Goal: Find contact information: Find contact information

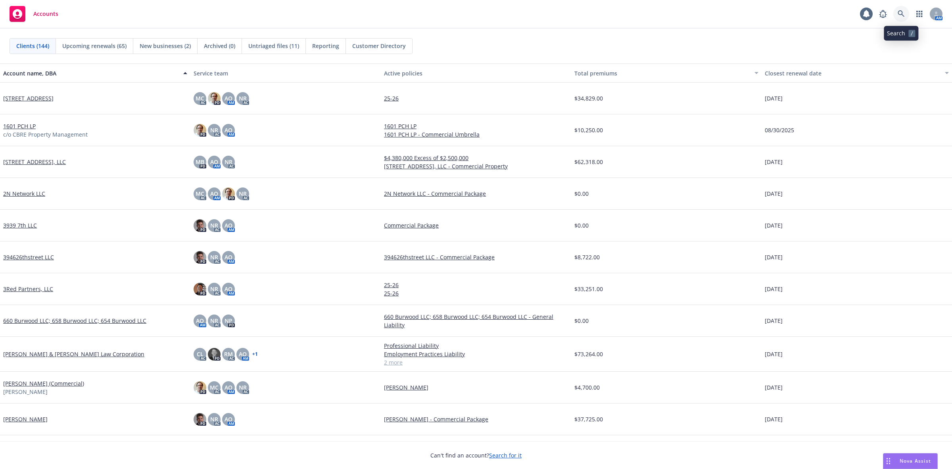
click at [904, 12] on icon at bounding box center [901, 13] width 7 height 7
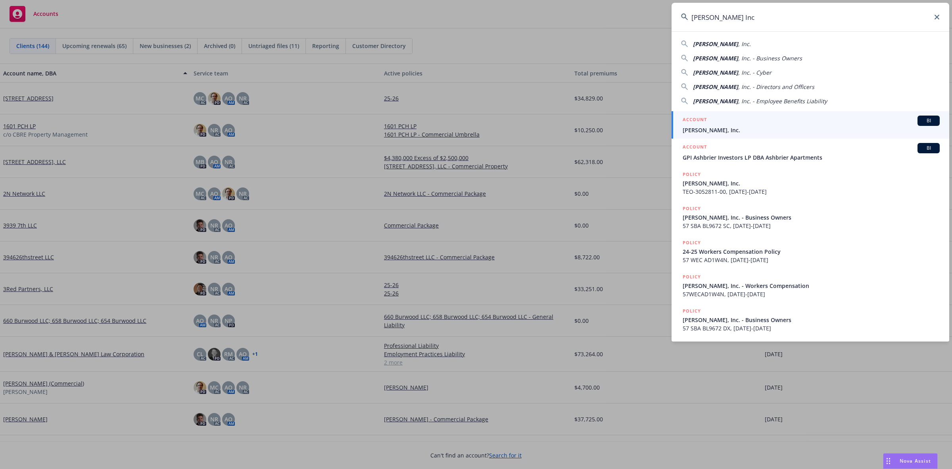
type input "Ashby Inc"
click at [716, 133] on span "Ashby, Inc." at bounding box center [811, 130] width 257 height 8
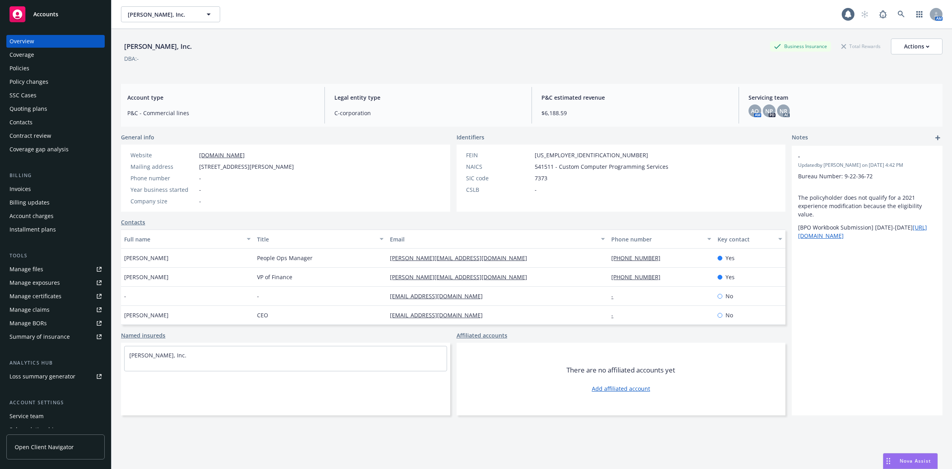
drag, startPoint x: 170, startPoint y: 278, endPoint x: 119, endPoint y: 278, distance: 50.4
click at [119, 278] on div "Ashby, Inc. Business Insurance Total Rewards Actions DBA: - Account type P&C - …" at bounding box center [531, 263] width 841 height 469
copy span "Shane Gallaher"
drag, startPoint x: 253, startPoint y: 166, endPoint x: 195, endPoint y: 169, distance: 57.6
click at [195, 169] on div "Mailing address 49 Geary St Suite 411, San Francisco, CA, 94108" at bounding box center [212, 166] width 170 height 8
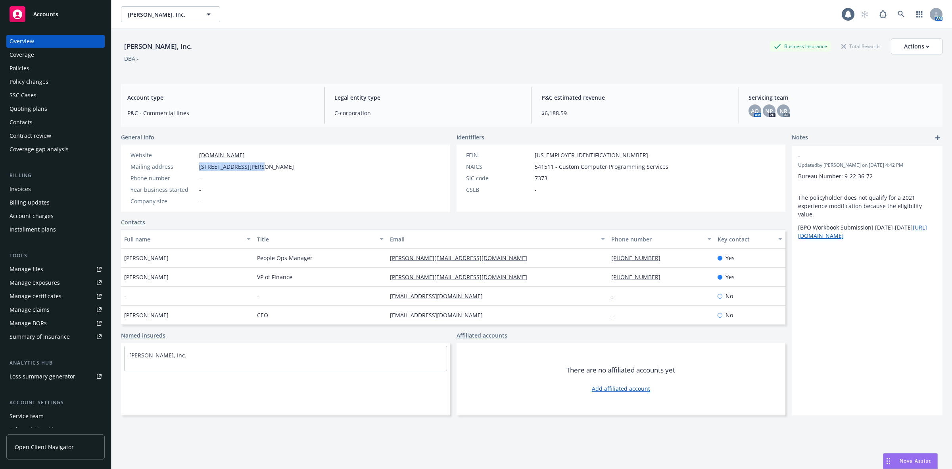
copy div "49 Geary St Suite 411"
drag, startPoint x: 292, startPoint y: 167, endPoint x: 258, endPoint y: 169, distance: 33.4
click at [258, 169] on span "49 Geary St Suite 411, San Francisco, CA, 94108" at bounding box center [246, 166] width 95 height 8
copy span "San Francisco"
drag, startPoint x: 324, startPoint y: 169, endPoint x: 305, endPoint y: 168, distance: 19.5
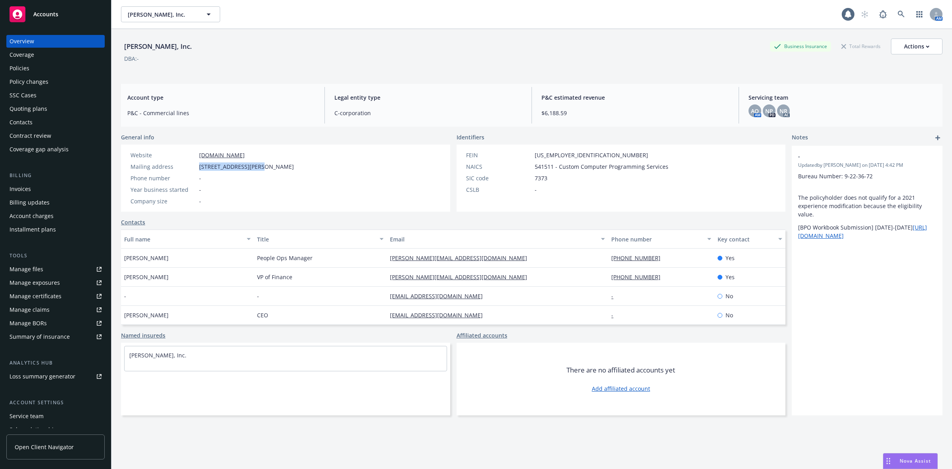
click at [303, 168] on div "Website www.ashbyhq.com Mailing address 49 Geary St Suite 411, San Francisco, C…" at bounding box center [212, 177] width 182 height 67
copy span "94108"
drag, startPoint x: 644, startPoint y: 259, endPoint x: 586, endPoint y: 263, distance: 58.4
click at [586, 263] on div "Hannah Bolton People Ops Manager hannah@ashbyhq.com (970) 988 4846 Yes" at bounding box center [453, 257] width 664 height 19
copy div "(970) 988 4846"
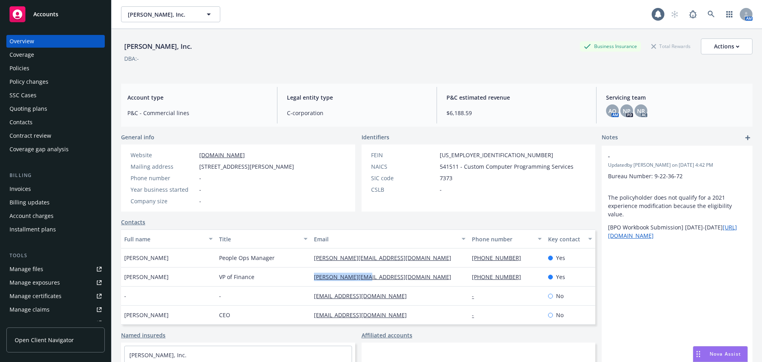
drag, startPoint x: 372, startPoint y: 281, endPoint x: 308, endPoint y: 285, distance: 64.0
click at [311, 285] on div "shane@ashbyhq.com" at bounding box center [390, 276] width 158 height 19
copy link "shane@ashbyhq.com"
click at [714, 50] on div "Actions" at bounding box center [726, 46] width 25 height 15
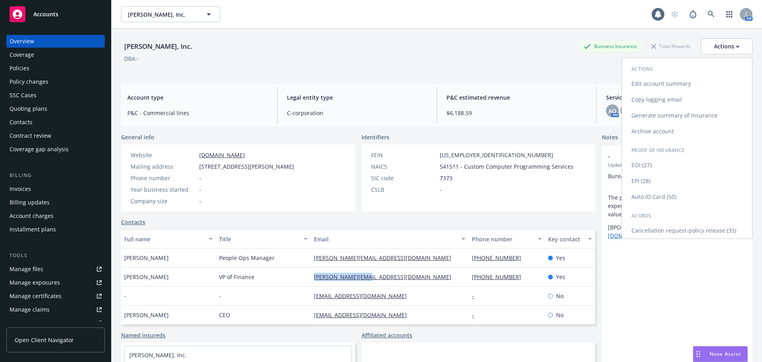
click at [672, 94] on link "Copy logging email" at bounding box center [687, 100] width 130 height 16
